Goal: Task Accomplishment & Management: Use online tool/utility

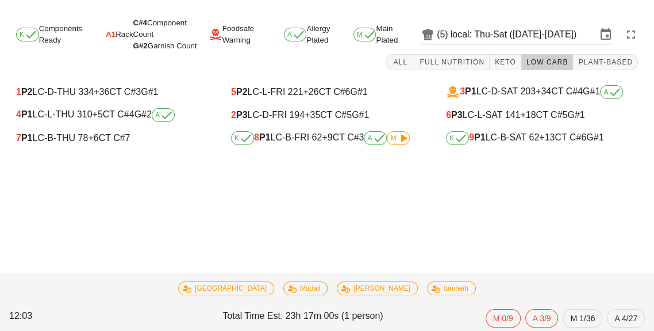
click at [409, 148] on div "K 8 P1 LC-B-FRI 62 +9 CT C#3 A M" at bounding box center [327, 138] width 210 height 23
click at [393, 141] on span "M" at bounding box center [398, 138] width 16 height 7
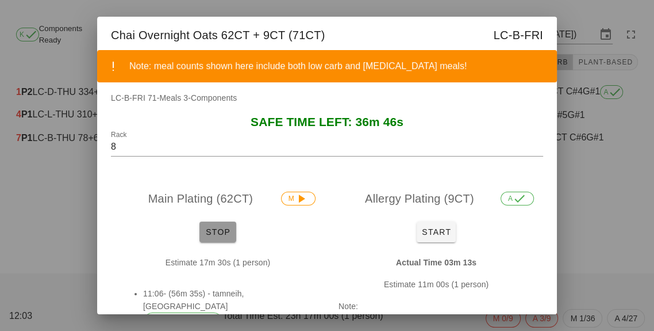
click at [216, 223] on button "Stop" at bounding box center [218, 231] width 37 height 21
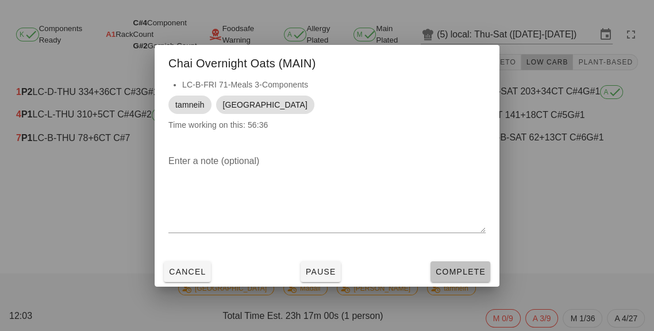
click at [455, 274] on span "Complete" at bounding box center [460, 271] width 51 height 9
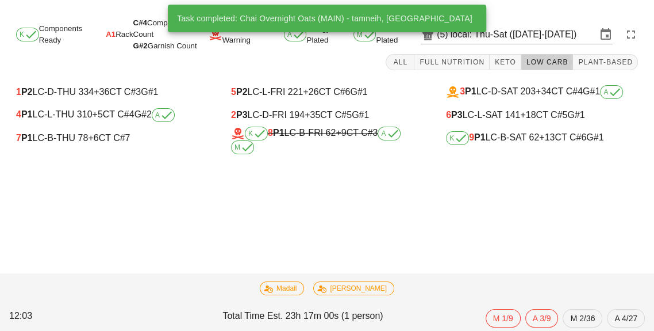
click at [76, 135] on div "7 P1 LC-B-THU 78 +6 CT C#7" at bounding box center [112, 138] width 192 height 10
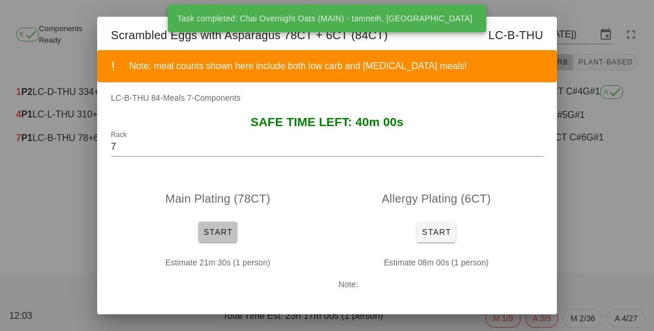
click at [219, 221] on button "Start" at bounding box center [217, 231] width 39 height 21
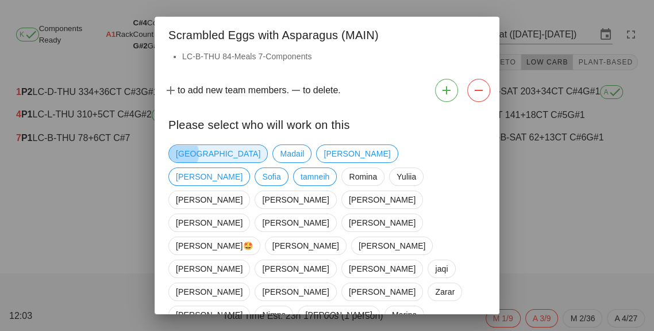
click at [171, 147] on span "[GEOGRAPHIC_DATA]" at bounding box center [218, 153] width 99 height 18
click at [330, 168] on span "tamneih" at bounding box center [315, 176] width 29 height 17
click at [392, 306] on span "Marina" at bounding box center [404, 314] width 25 height 17
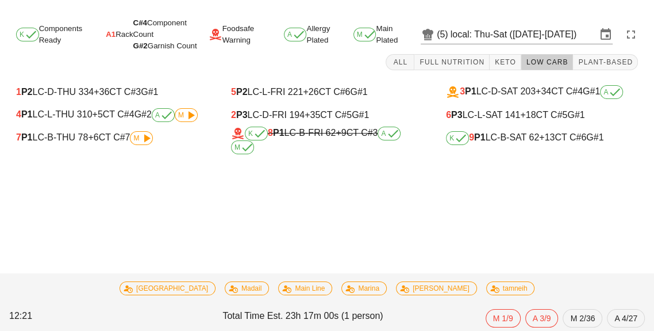
click at [124, 144] on div "7 P1 LC-B-THU 78 +6 CT C#7 M" at bounding box center [112, 138] width 192 height 14
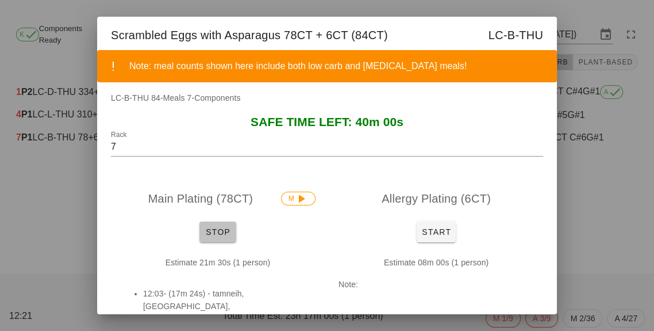
click at [220, 239] on button "Stop" at bounding box center [218, 231] width 37 height 21
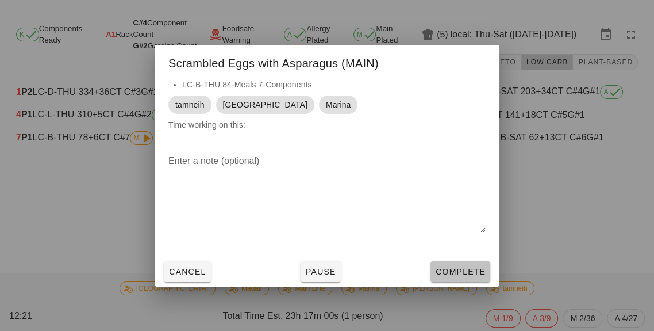
click at [462, 278] on button "Complete" at bounding box center [461, 271] width 60 height 21
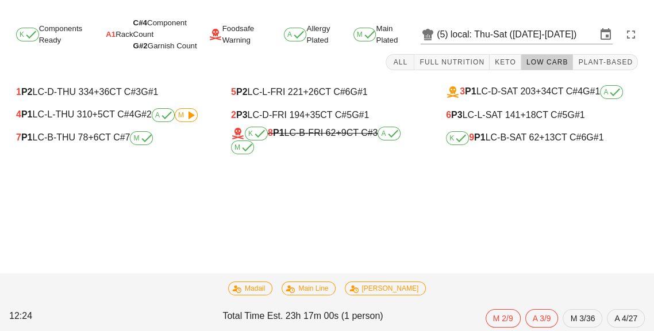
click at [520, 147] on div "K 9 P1 LC-B-SAT 62 +13 CT C#6 G#1" at bounding box center [542, 138] width 210 height 23
click at [508, 143] on div "K 9 P1 LC-B-SAT 62 +13 CT C#6 G#1" at bounding box center [542, 138] width 192 height 14
type input "9"
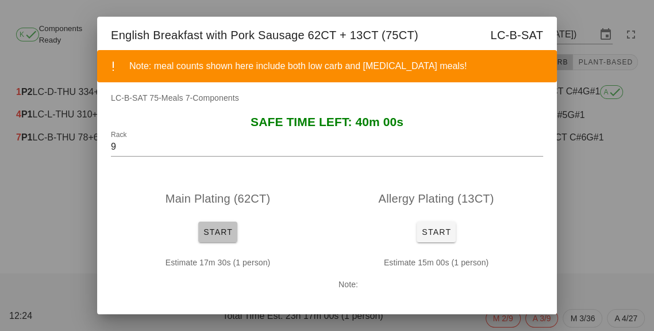
click at [230, 234] on span "Start" at bounding box center [218, 231] width 30 height 9
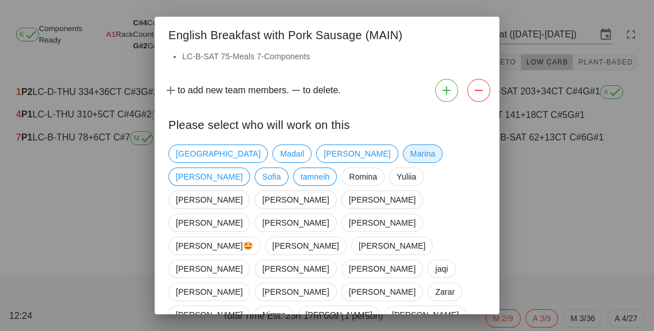
click at [411, 155] on span "Marina" at bounding box center [423, 153] width 25 height 17
click at [330, 168] on span "tamneih" at bounding box center [315, 176] width 29 height 17
click at [184, 156] on span "[GEOGRAPHIC_DATA]" at bounding box center [218, 153] width 85 height 17
